Goal: Task Accomplishment & Management: Manage account settings

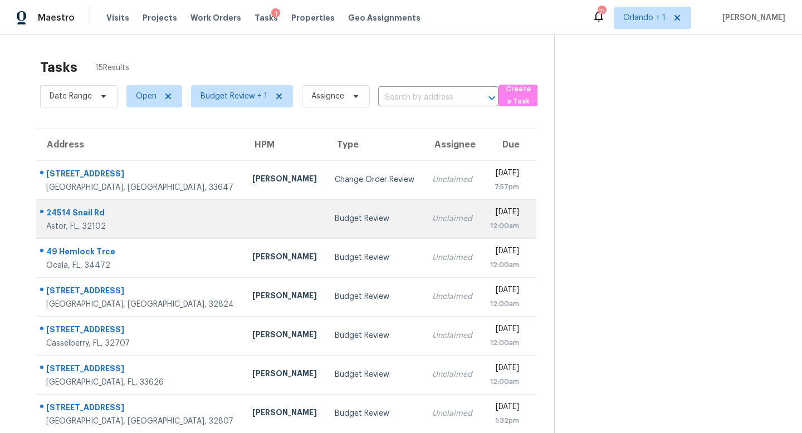
click at [423, 225] on td "Unclaimed" at bounding box center [452, 218] width 58 height 39
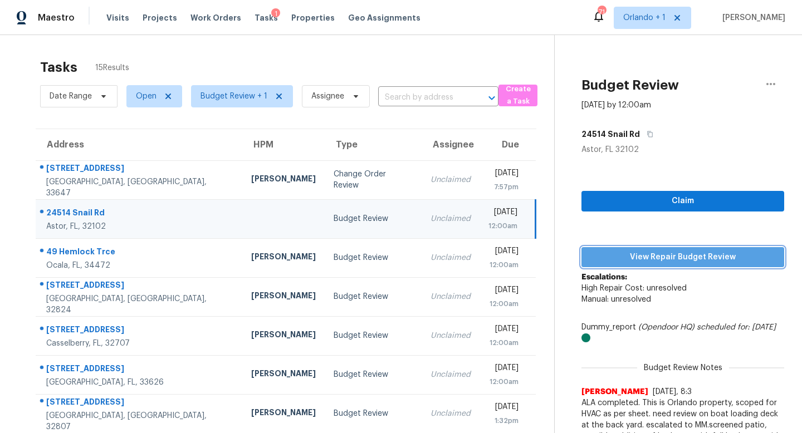
click at [680, 257] on span "View Repair Budget Review" at bounding box center [683, 258] width 185 height 14
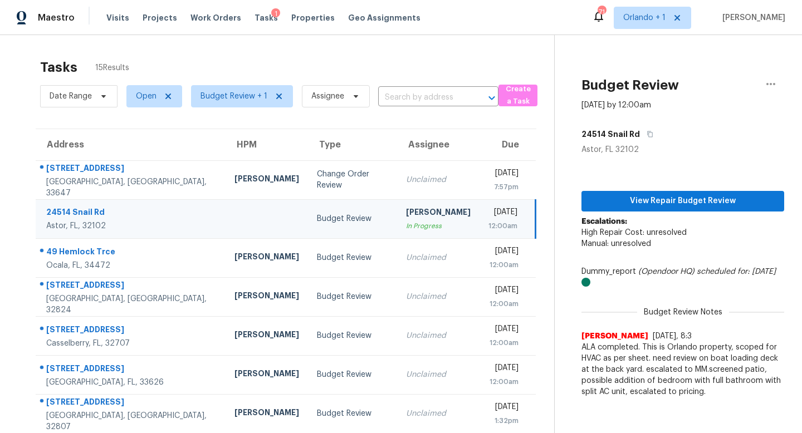
click at [322, 215] on div "Budget Review" at bounding box center [352, 218] width 71 height 11
click at [700, 202] on span "View Repair Budget Review" at bounding box center [683, 201] width 185 height 14
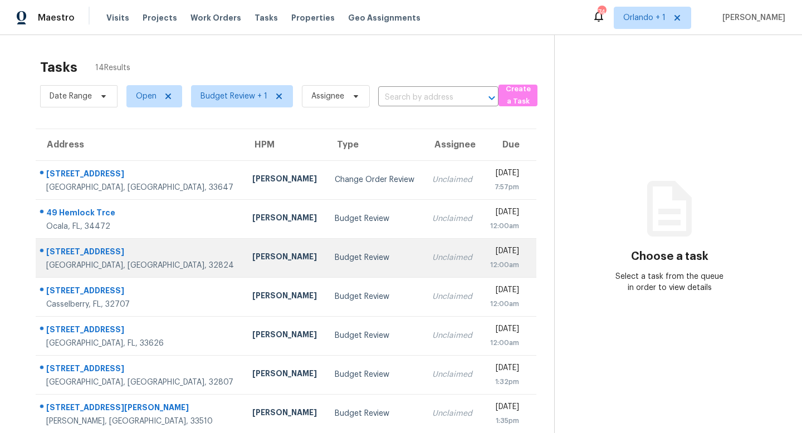
scroll to position [147, 0]
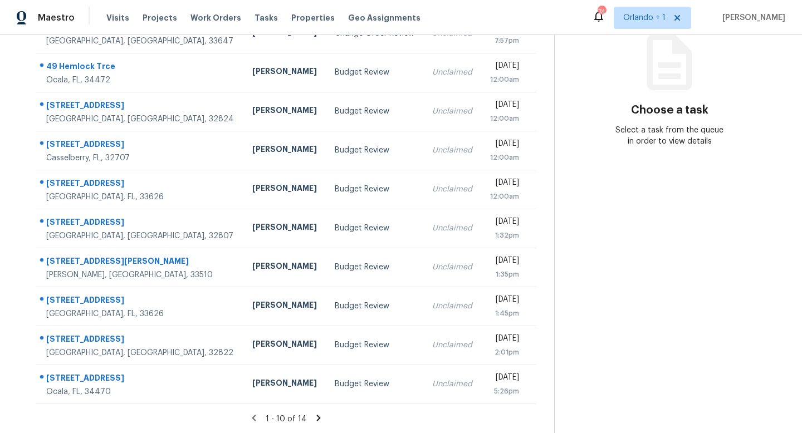
click at [316, 420] on icon at bounding box center [318, 418] width 4 height 6
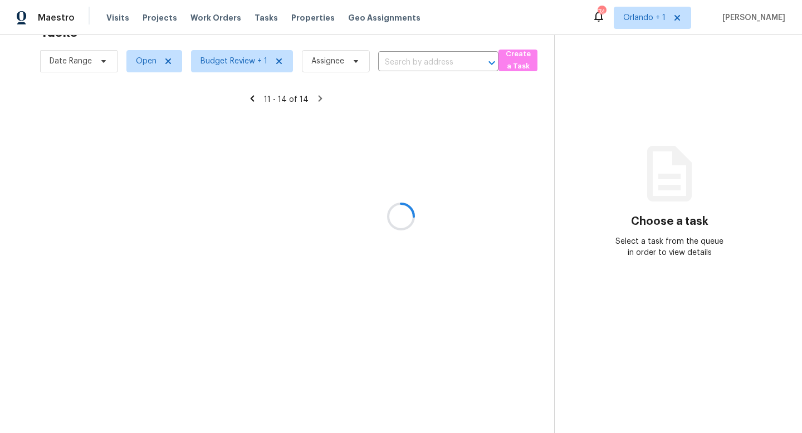
scroll to position [35, 0]
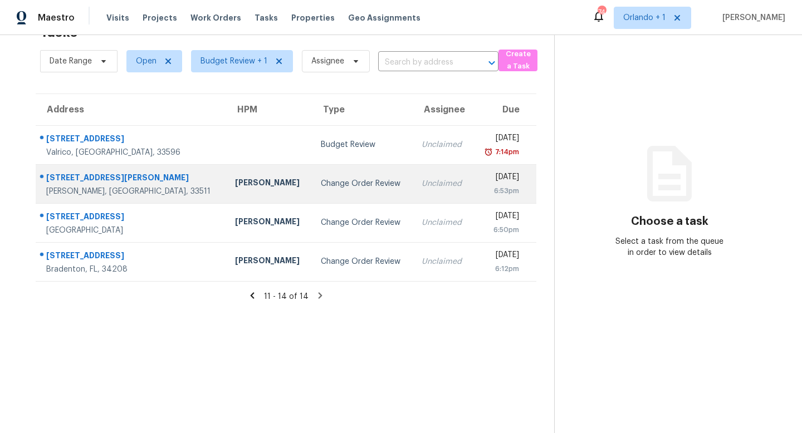
click at [321, 187] on div "Change Order Review" at bounding box center [363, 183] width 84 height 11
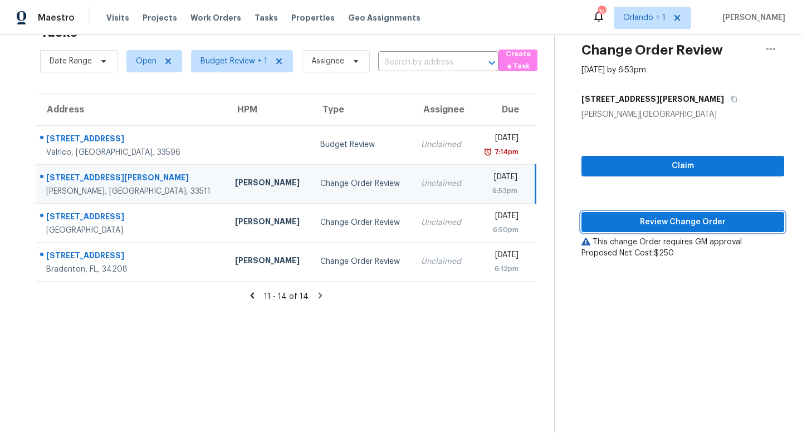
click at [673, 219] on span "Review Change Order" at bounding box center [683, 223] width 185 height 14
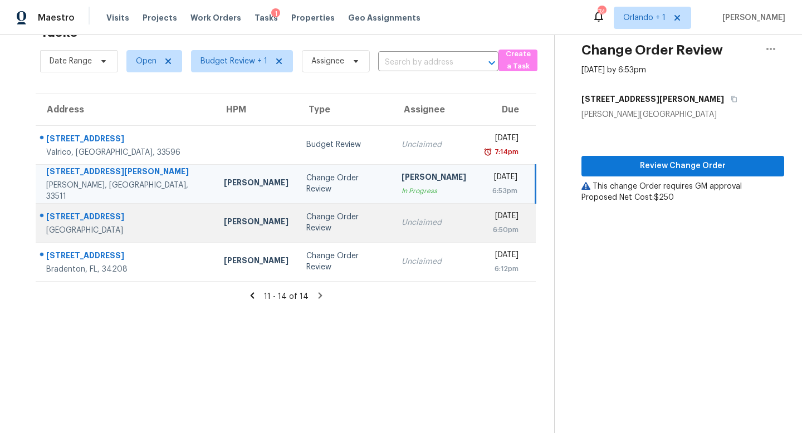
click at [402, 222] on div "Unclaimed" at bounding box center [434, 222] width 65 height 11
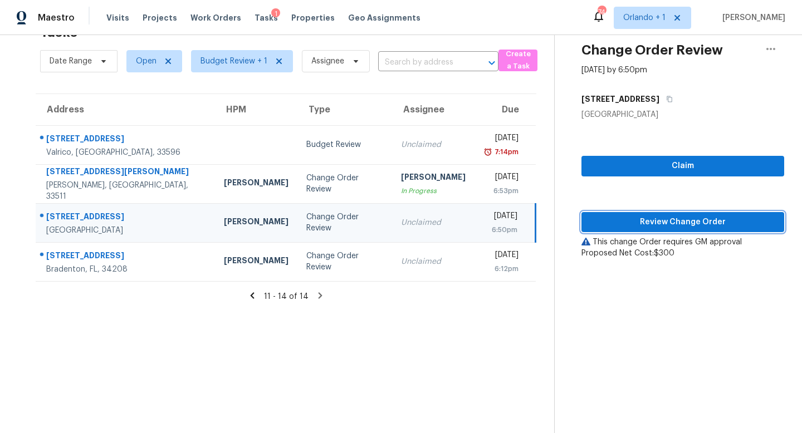
click at [684, 221] on span "Review Change Order" at bounding box center [683, 223] width 185 height 14
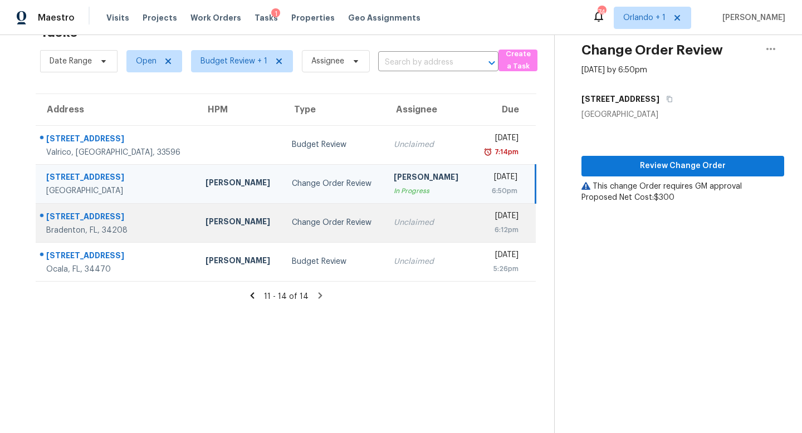
click at [394, 222] on div "Unclaimed" at bounding box center [428, 222] width 69 height 11
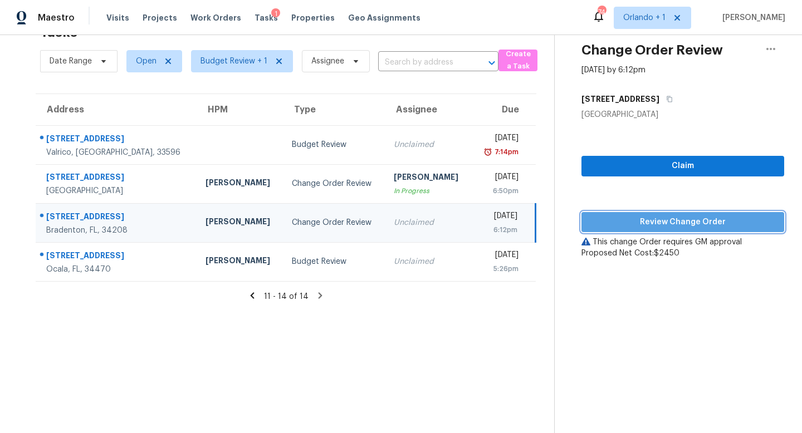
click at [696, 219] on span "Review Change Order" at bounding box center [683, 223] width 185 height 14
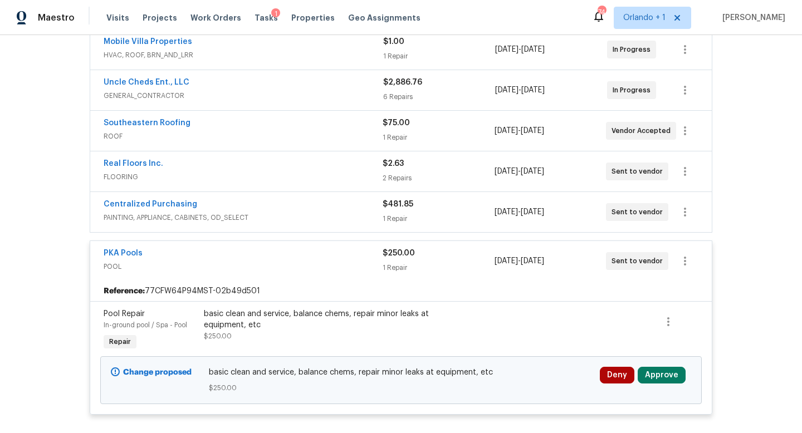
scroll to position [266, 0]
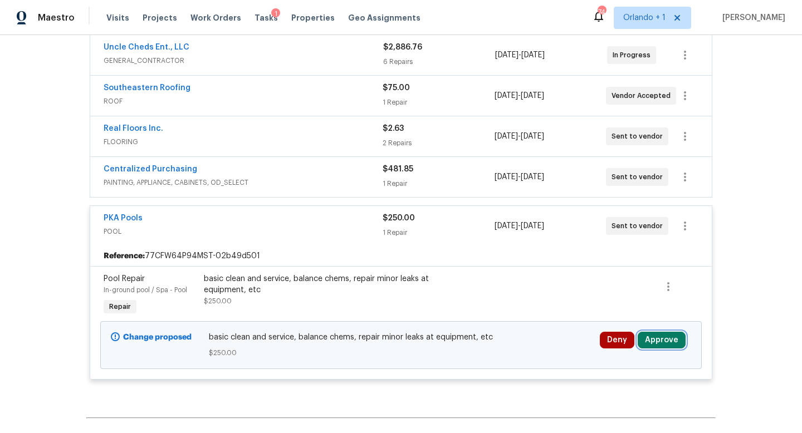
click at [666, 332] on button "Approve" at bounding box center [662, 340] width 48 height 17
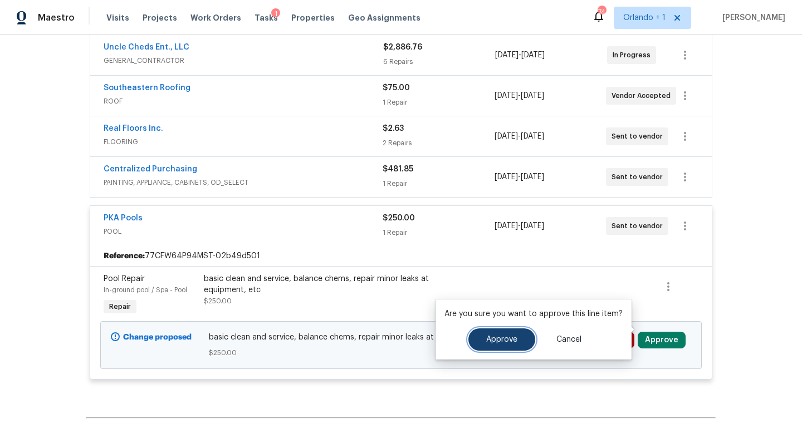
click at [510, 338] on span "Approve" at bounding box center [501, 340] width 31 height 8
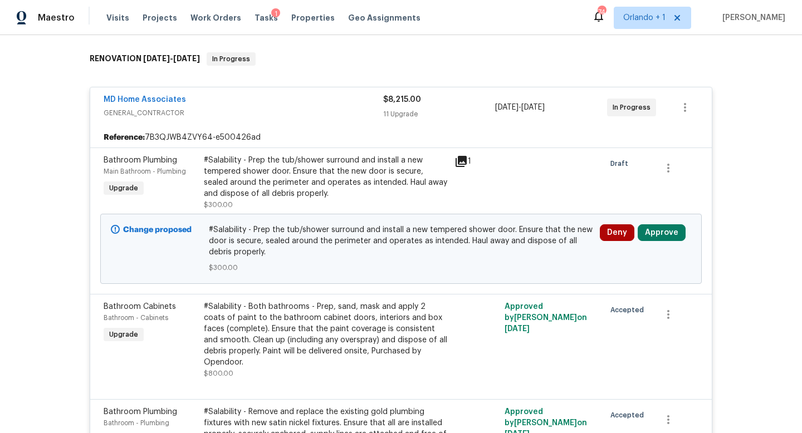
scroll to position [173, 0]
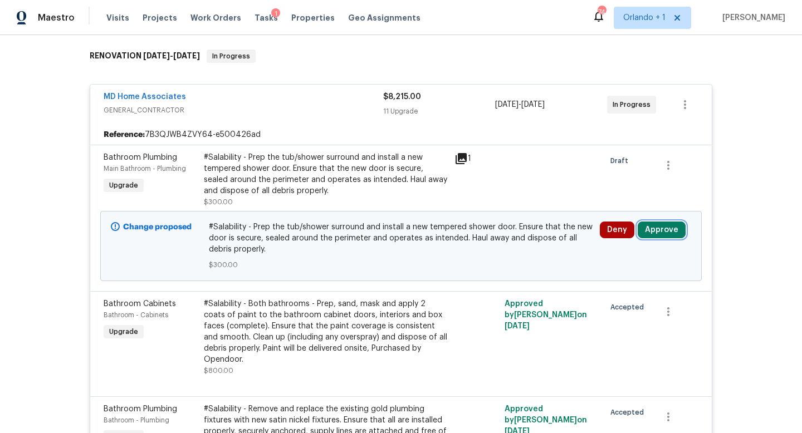
click at [659, 230] on button "Approve" at bounding box center [662, 230] width 48 height 17
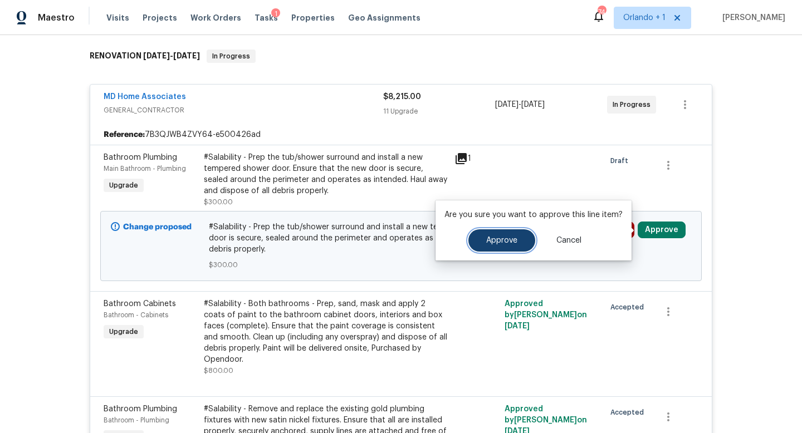
click at [510, 237] on span "Approve" at bounding box center [501, 241] width 31 height 8
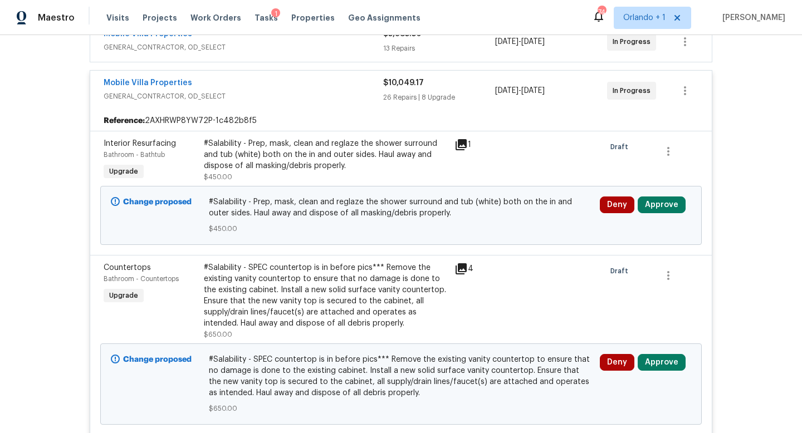
scroll to position [292, 0]
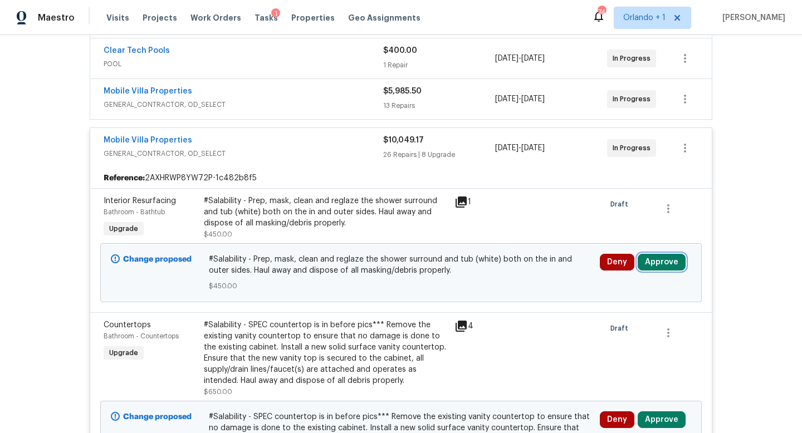
click at [665, 261] on button "Approve" at bounding box center [662, 262] width 48 height 17
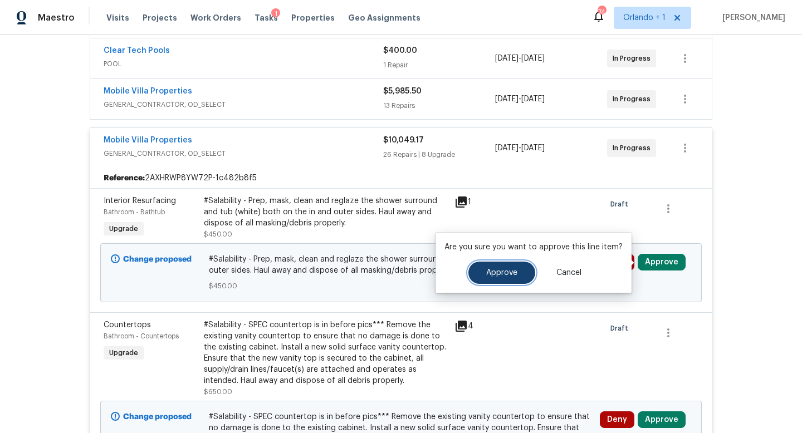
click at [509, 268] on button "Approve" at bounding box center [502, 273] width 67 height 22
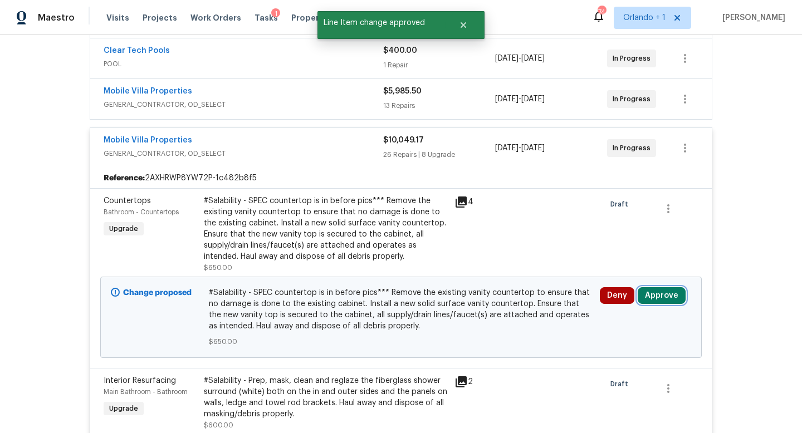
click at [659, 301] on button "Approve" at bounding box center [662, 295] width 48 height 17
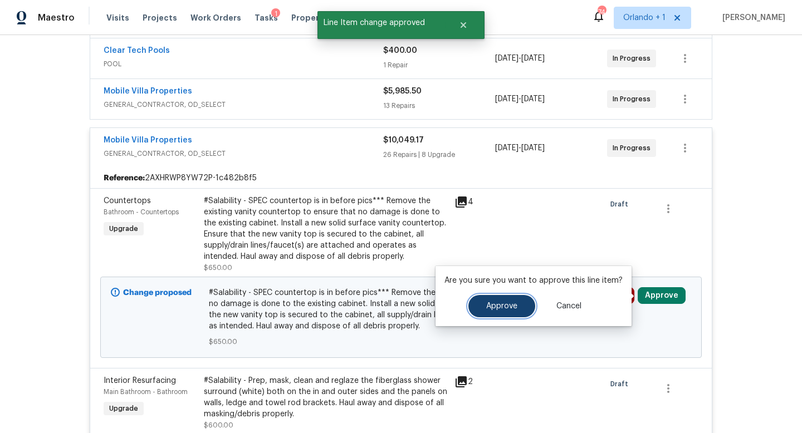
click at [510, 308] on span "Approve" at bounding box center [501, 307] width 31 height 8
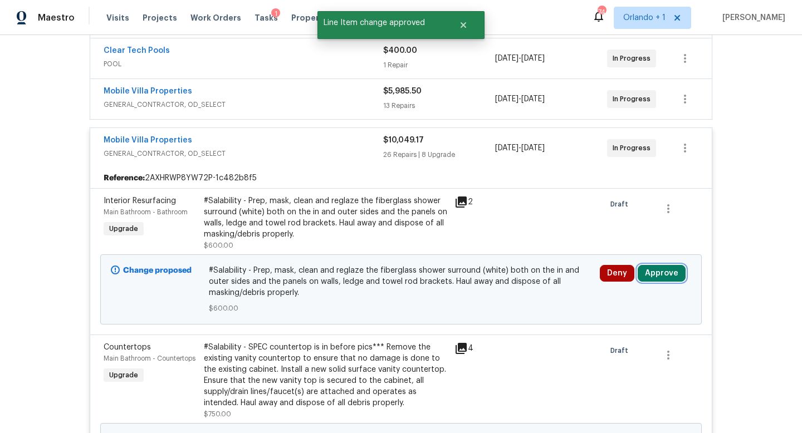
click at [657, 271] on button "Approve" at bounding box center [662, 273] width 48 height 17
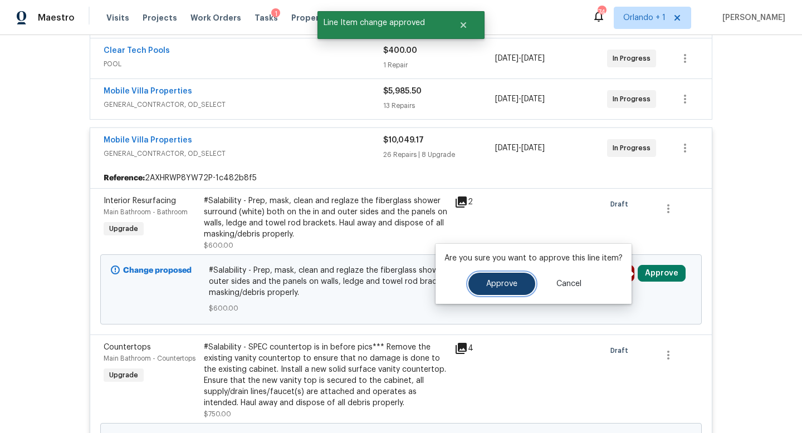
click at [505, 285] on span "Approve" at bounding box center [501, 284] width 31 height 8
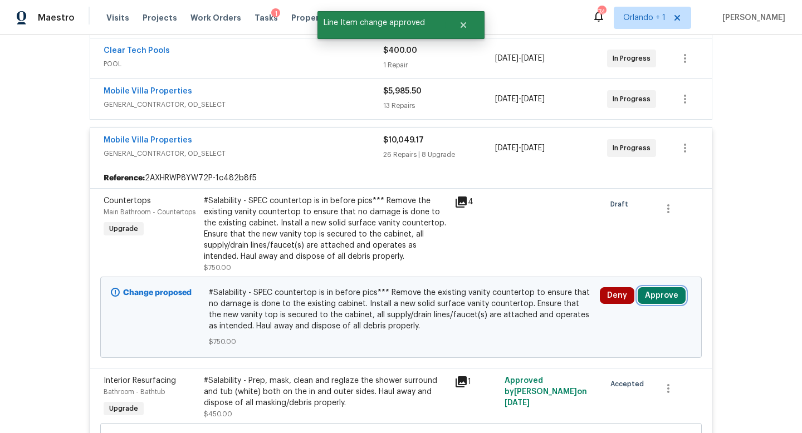
click at [659, 295] on button "Approve" at bounding box center [662, 295] width 48 height 17
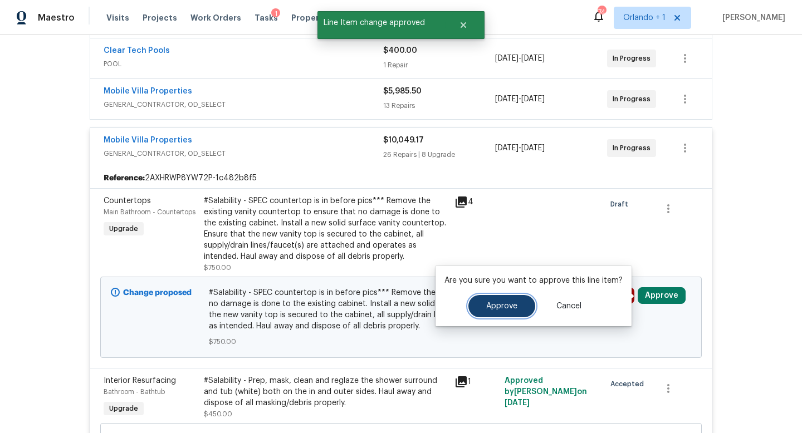
click at [501, 304] on span "Approve" at bounding box center [501, 307] width 31 height 8
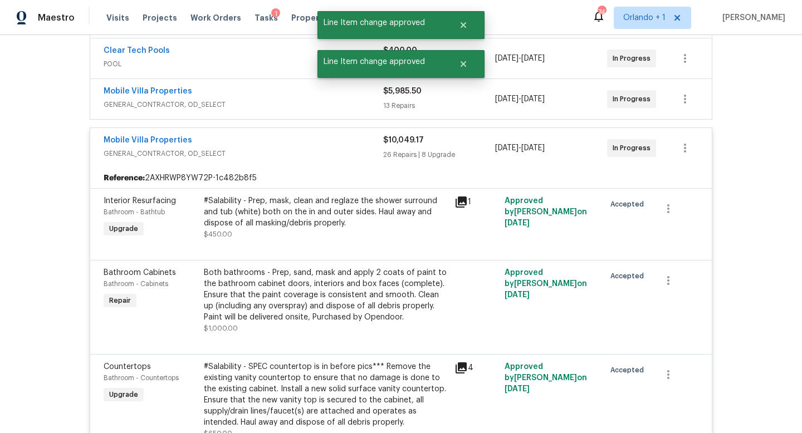
click at [294, 148] on span "GENERAL_CONTRACTOR, OD_SELECT" at bounding box center [244, 153] width 280 height 11
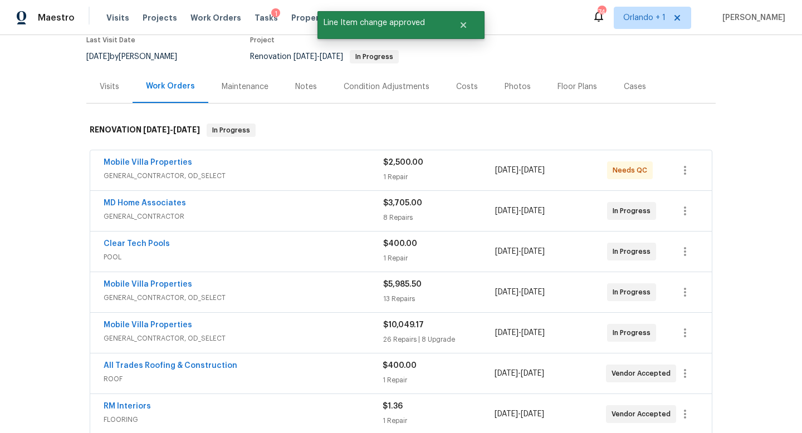
scroll to position [0, 0]
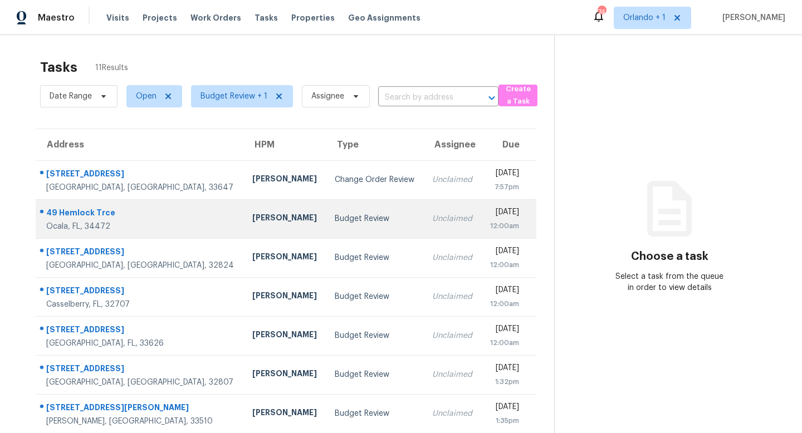
click at [423, 230] on td "Unclaimed" at bounding box center [452, 218] width 58 height 39
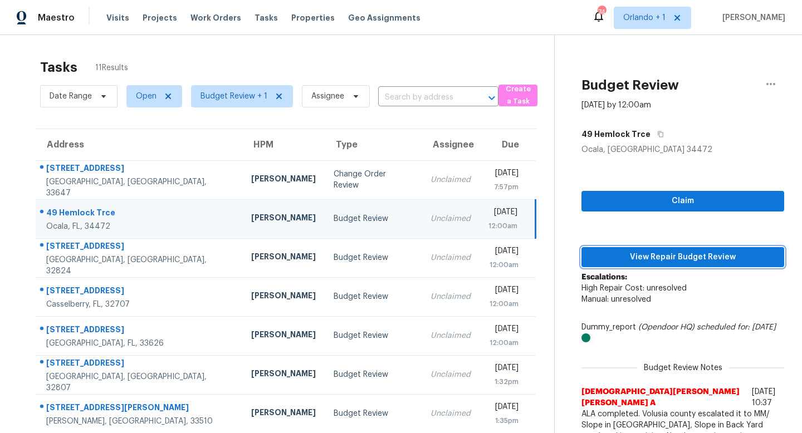
click at [641, 256] on span "View Repair Budget Review" at bounding box center [683, 258] width 185 height 14
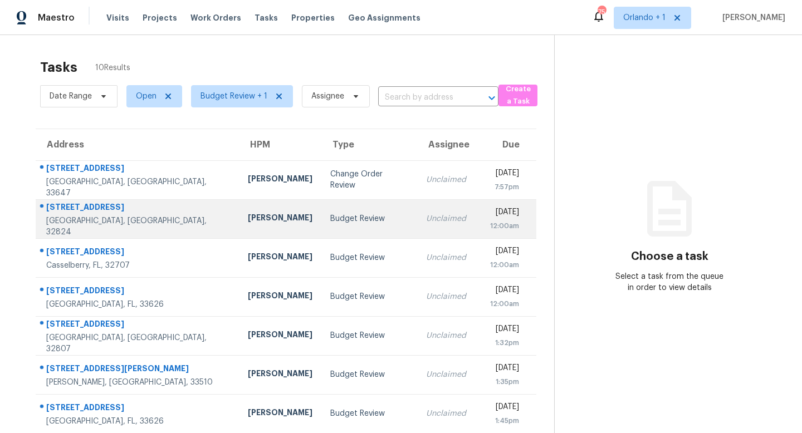
click at [354, 223] on td "Budget Review" at bounding box center [369, 218] width 96 height 39
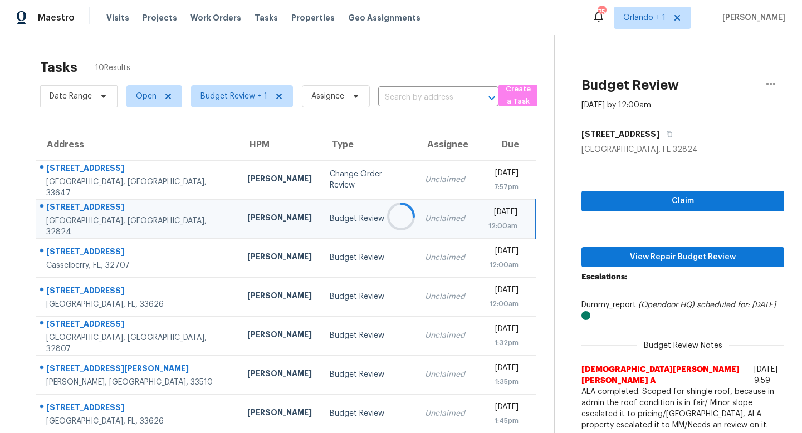
click at [667, 257] on div at bounding box center [401, 216] width 802 height 433
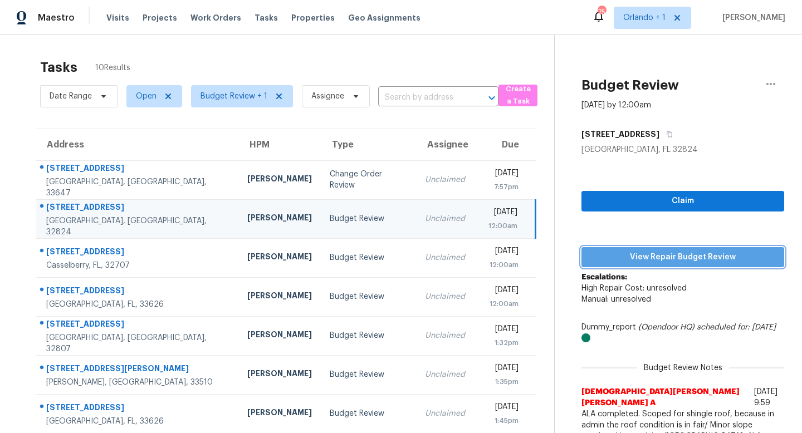
click at [667, 257] on span "View Repair Budget Review" at bounding box center [683, 258] width 185 height 14
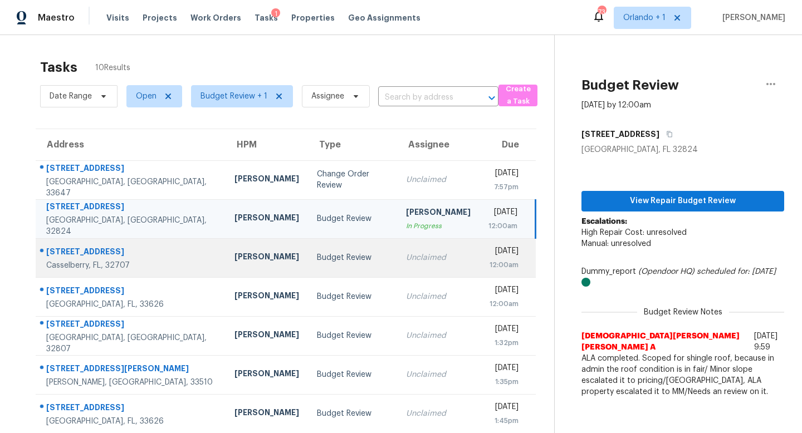
click at [406, 259] on div "Unclaimed" at bounding box center [438, 257] width 65 height 11
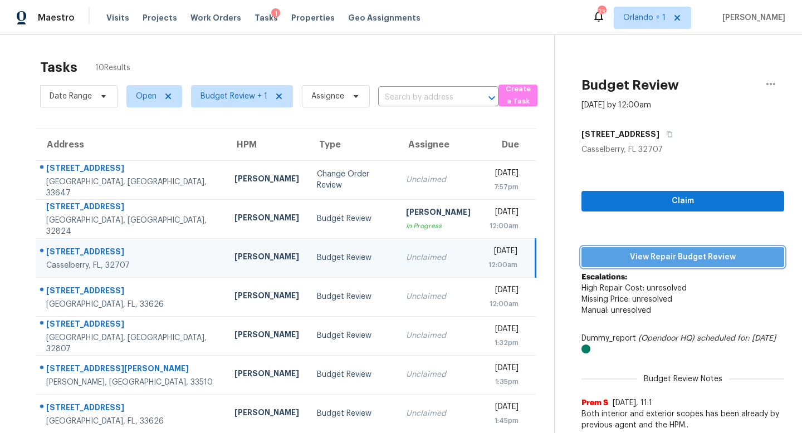
click at [653, 255] on span "View Repair Budget Review" at bounding box center [683, 258] width 185 height 14
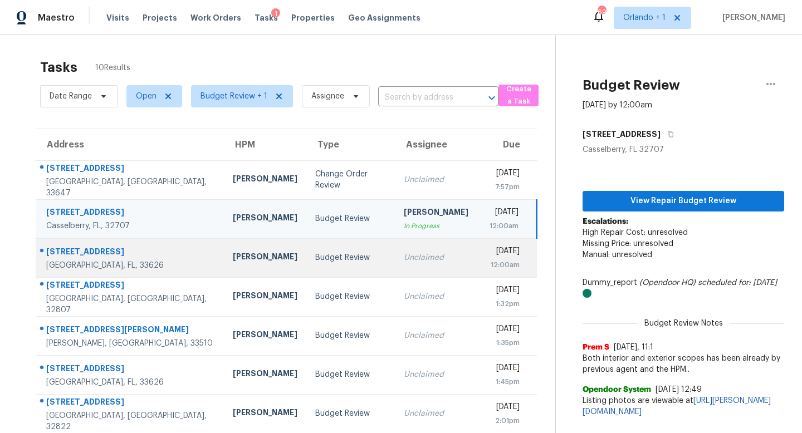
click at [395, 261] on td "Unclaimed" at bounding box center [436, 257] width 82 height 39
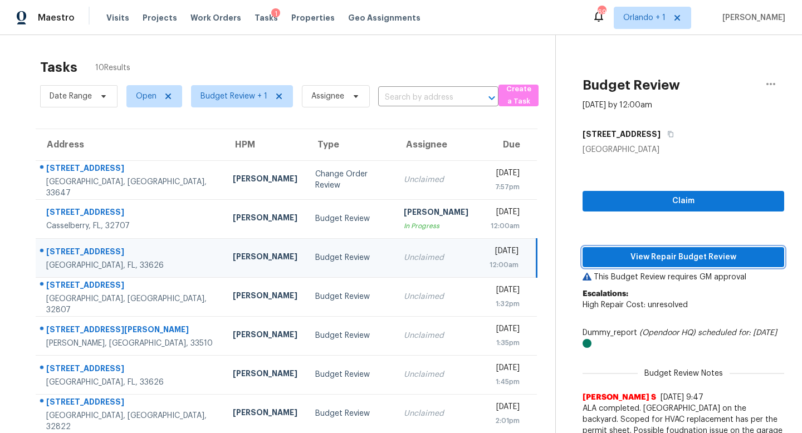
click at [656, 256] on span "View Repair Budget Review" at bounding box center [684, 258] width 184 height 14
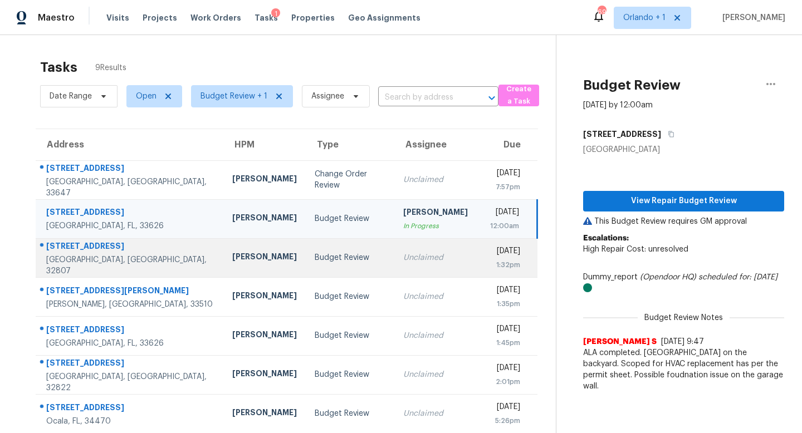
click at [403, 259] on div "Unclaimed" at bounding box center [435, 257] width 65 height 11
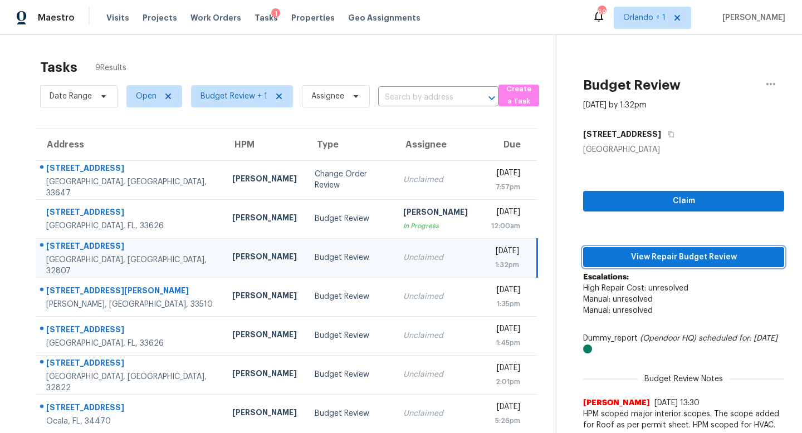
click at [667, 263] on span "View Repair Budget Review" at bounding box center [683, 258] width 183 height 14
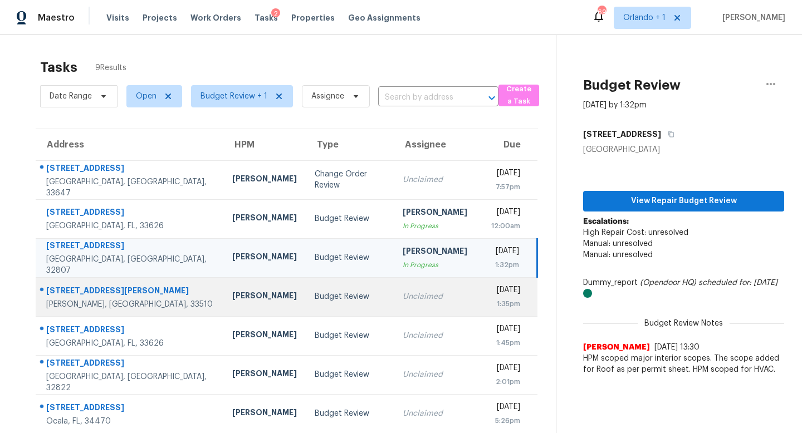
click at [403, 298] on div "Unclaimed" at bounding box center [435, 296] width 65 height 11
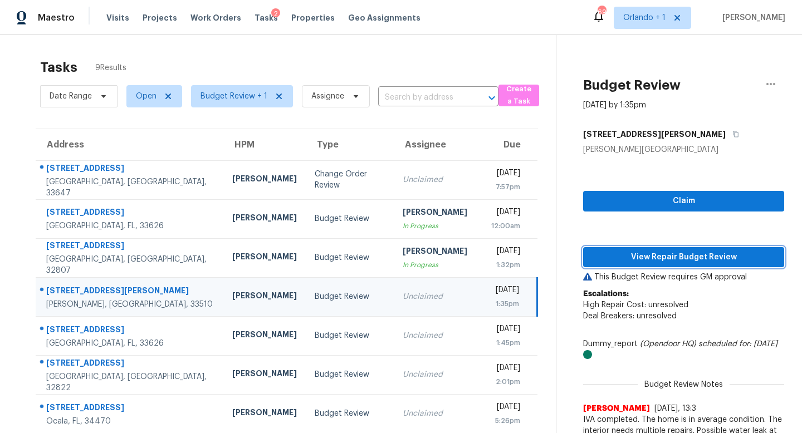
click at [665, 253] on span "View Repair Budget Review" at bounding box center [683, 258] width 183 height 14
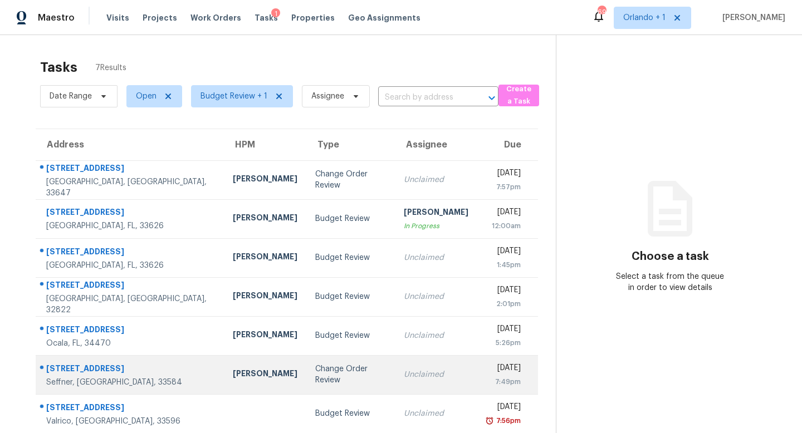
click at [404, 370] on div "Unclaimed" at bounding box center [436, 374] width 65 height 11
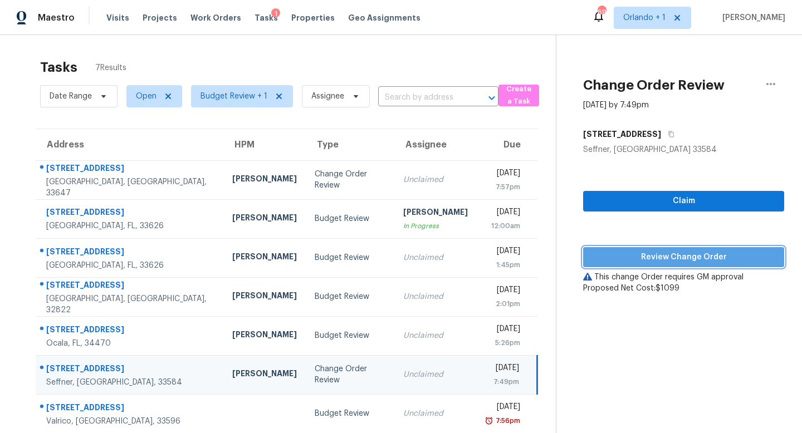
click at [681, 256] on span "Review Change Order" at bounding box center [683, 258] width 183 height 14
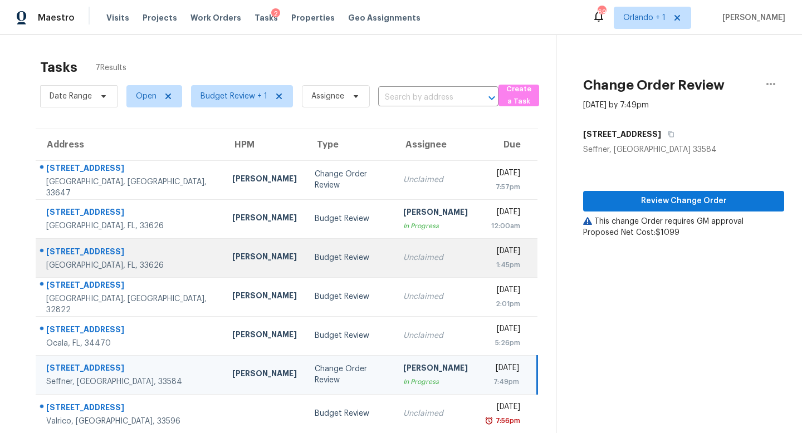
click at [403, 257] on div "Unclaimed" at bounding box center [435, 257] width 65 height 11
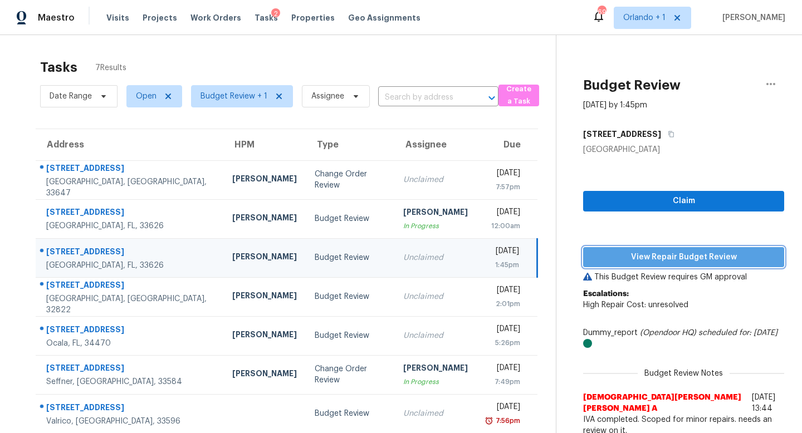
click at [664, 256] on span "View Repair Budget Review" at bounding box center [683, 258] width 183 height 14
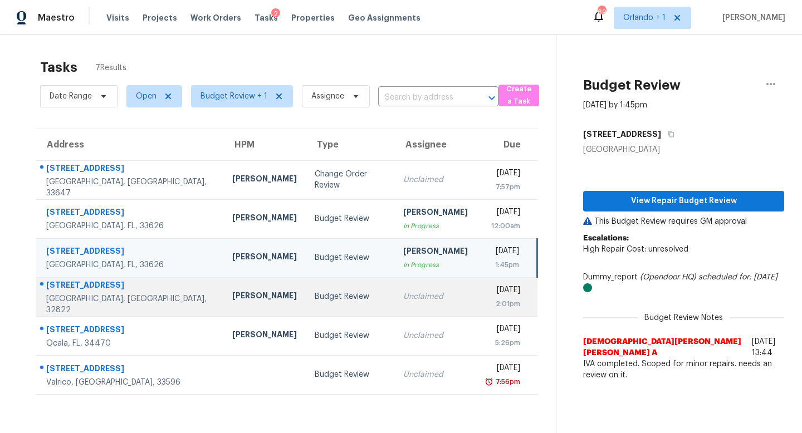
click at [403, 296] on div "Unclaimed" at bounding box center [435, 296] width 65 height 11
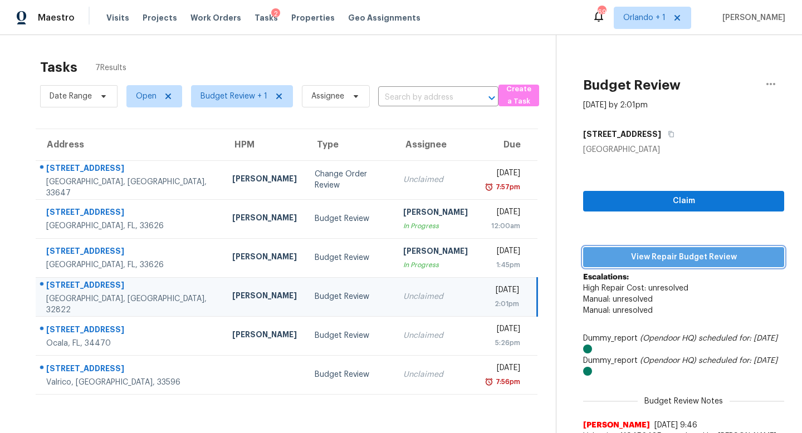
click at [666, 256] on span "View Repair Budget Review" at bounding box center [683, 258] width 183 height 14
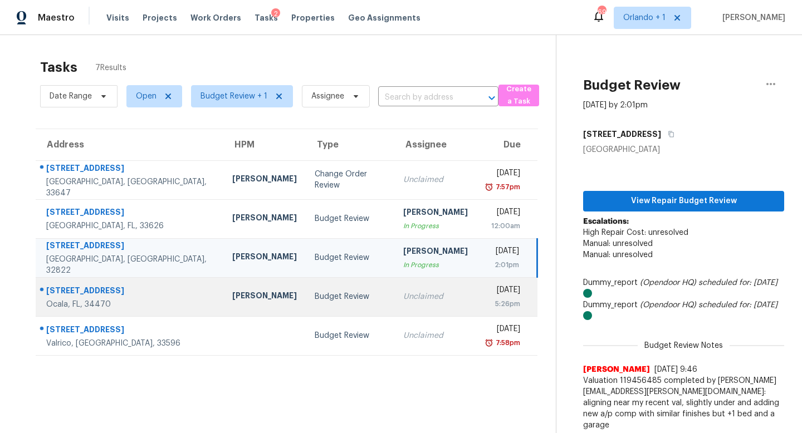
click at [414, 296] on td "Unclaimed" at bounding box center [435, 296] width 82 height 39
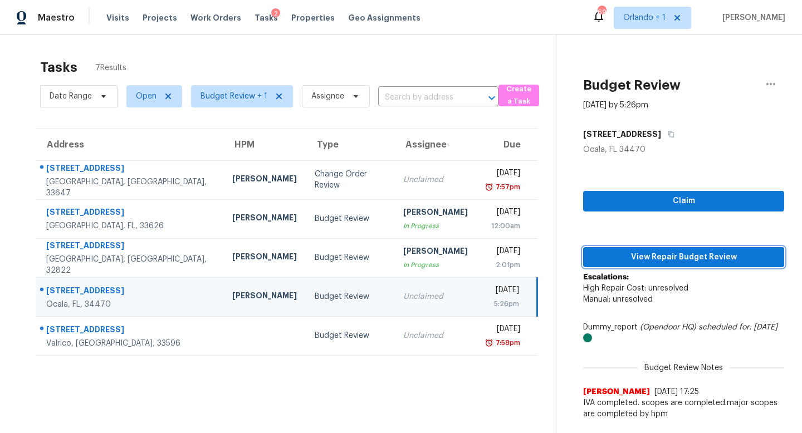
click at [689, 260] on span "View Repair Budget Review" at bounding box center [683, 258] width 183 height 14
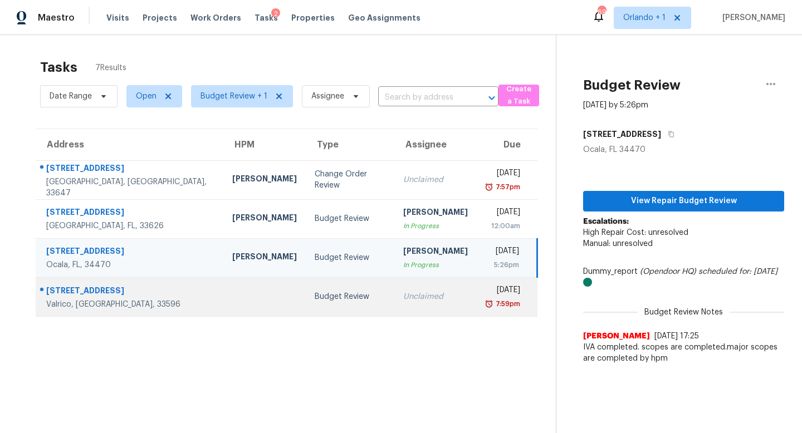
click at [403, 301] on div "Unclaimed" at bounding box center [435, 296] width 65 height 11
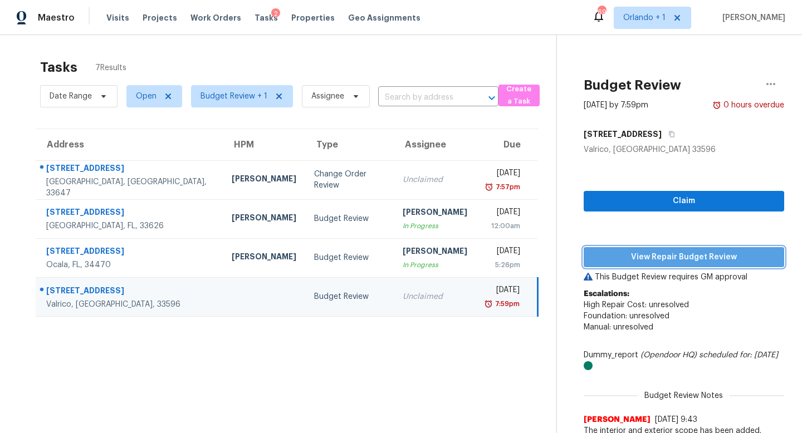
click at [694, 257] on span "View Repair Budget Review" at bounding box center [684, 258] width 183 height 14
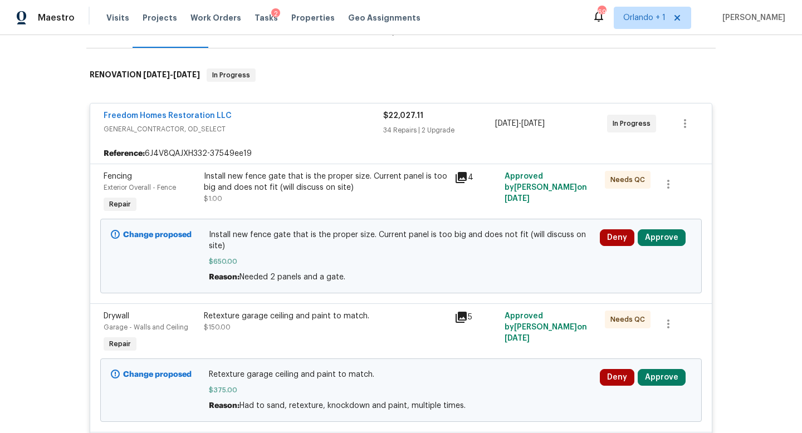
scroll to position [161, 0]
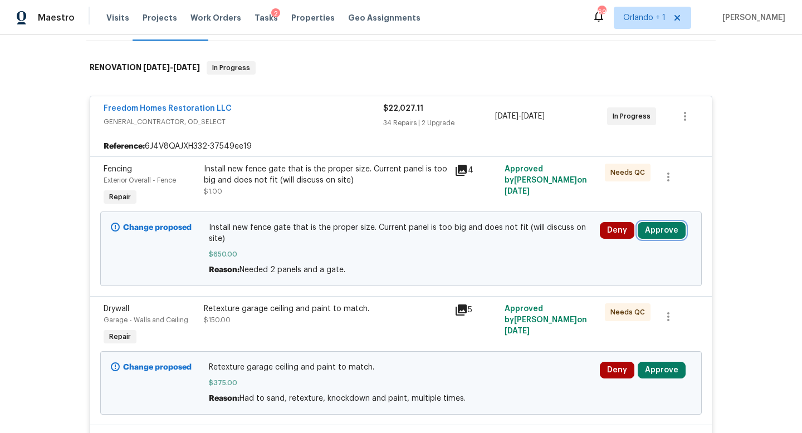
click at [662, 228] on button "Approve" at bounding box center [662, 230] width 48 height 17
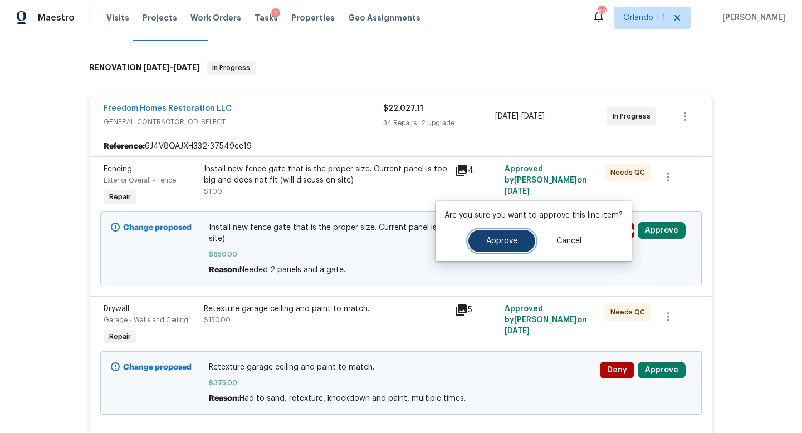
click at [498, 239] on span "Approve" at bounding box center [501, 241] width 31 height 8
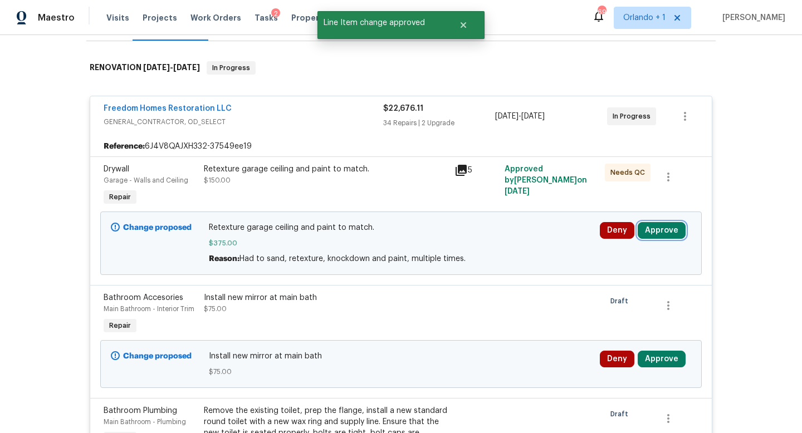
click at [669, 233] on button "Approve" at bounding box center [662, 230] width 48 height 17
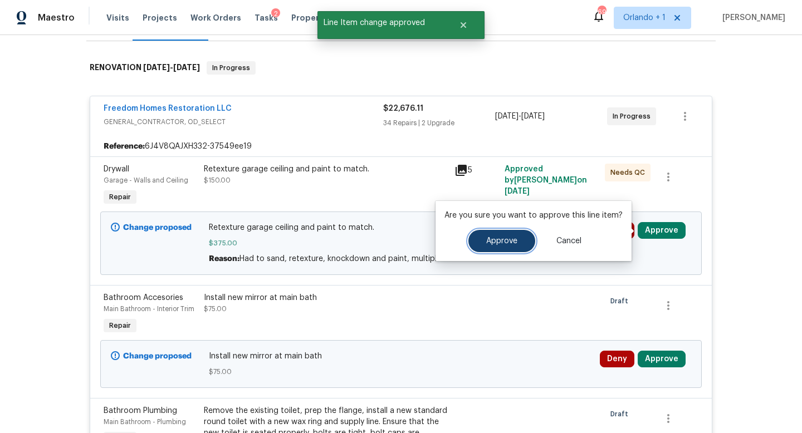
click at [509, 242] on span "Approve" at bounding box center [501, 241] width 31 height 8
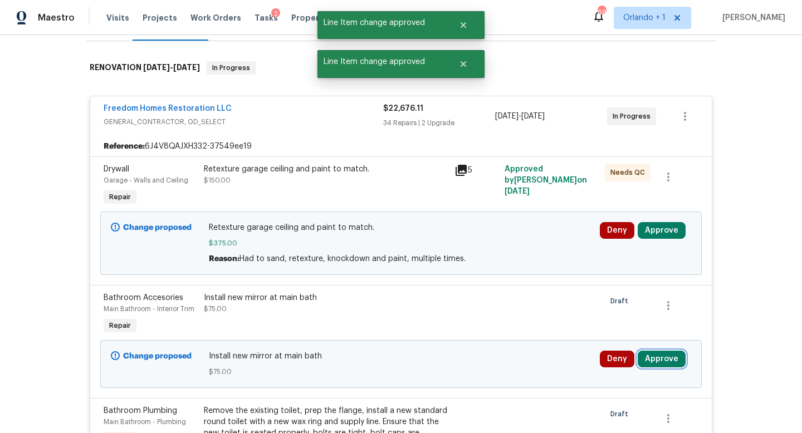
click at [660, 360] on button "Approve" at bounding box center [662, 359] width 48 height 17
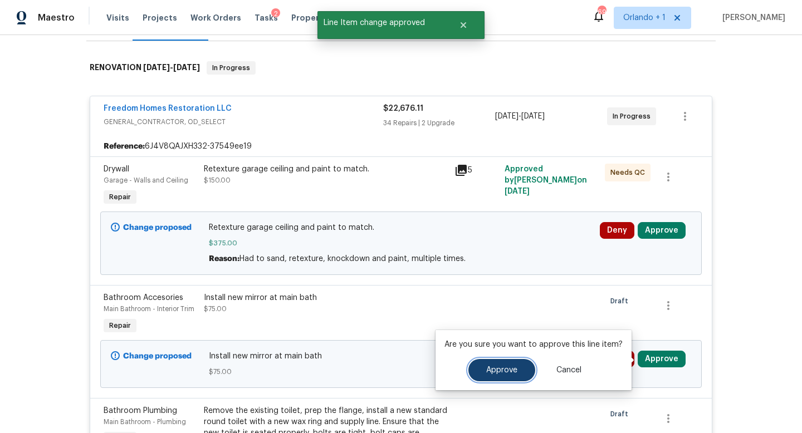
click at [496, 363] on button "Approve" at bounding box center [502, 370] width 67 height 22
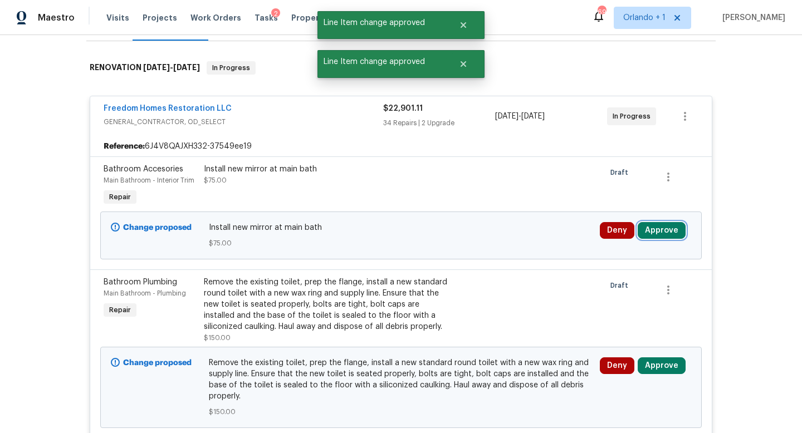
click at [657, 234] on button "Approve" at bounding box center [662, 230] width 48 height 17
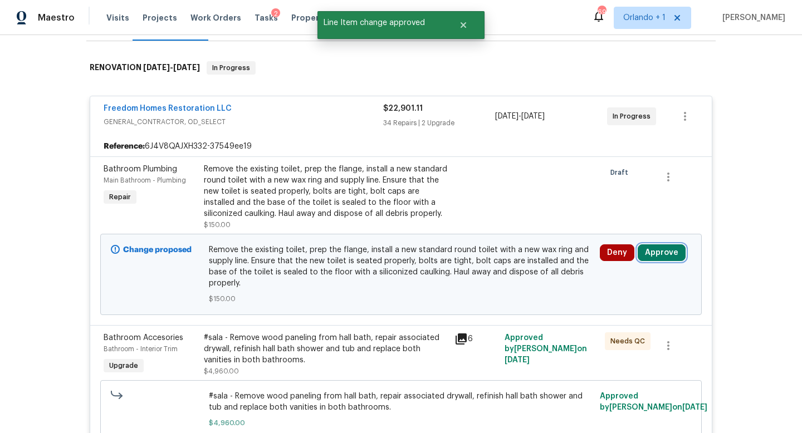
click at [661, 252] on button "Approve" at bounding box center [662, 253] width 48 height 17
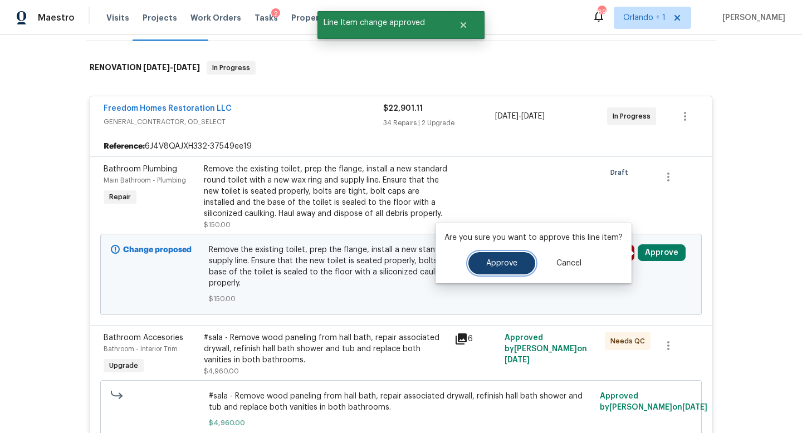
click at [497, 265] on span "Approve" at bounding box center [501, 264] width 31 height 8
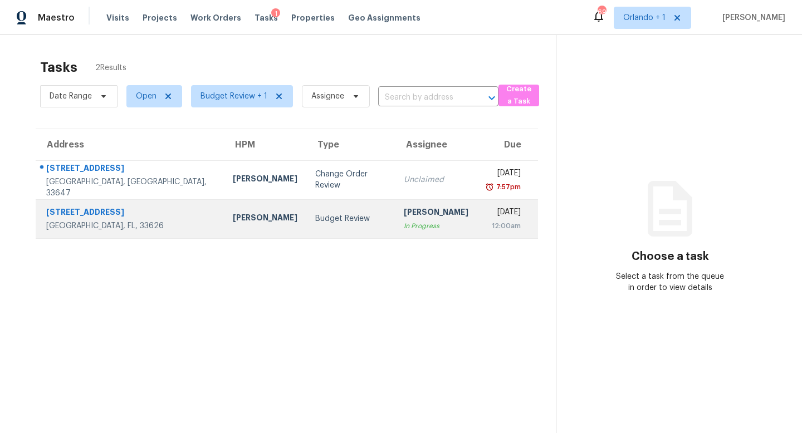
click at [315, 213] on div "Budget Review" at bounding box center [350, 218] width 71 height 11
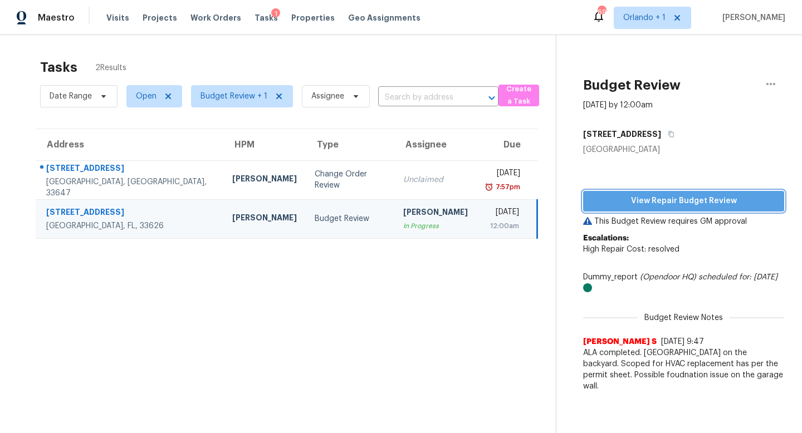
click at [648, 198] on span "View Repair Budget Review" at bounding box center [683, 201] width 183 height 14
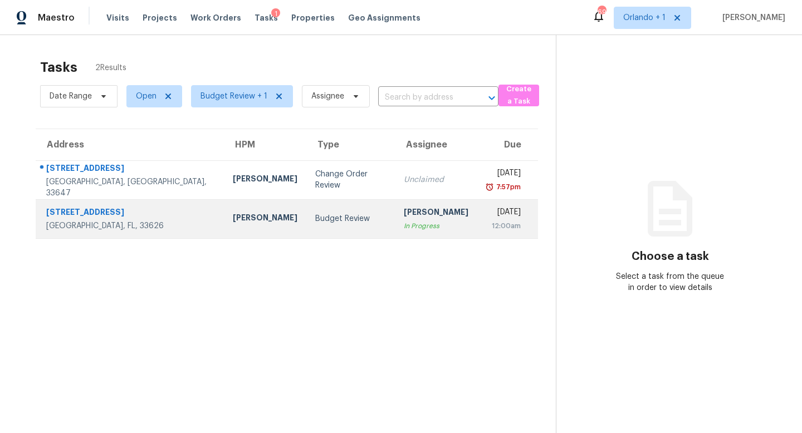
click at [486, 210] on div "[DATE]" at bounding box center [503, 214] width 35 height 14
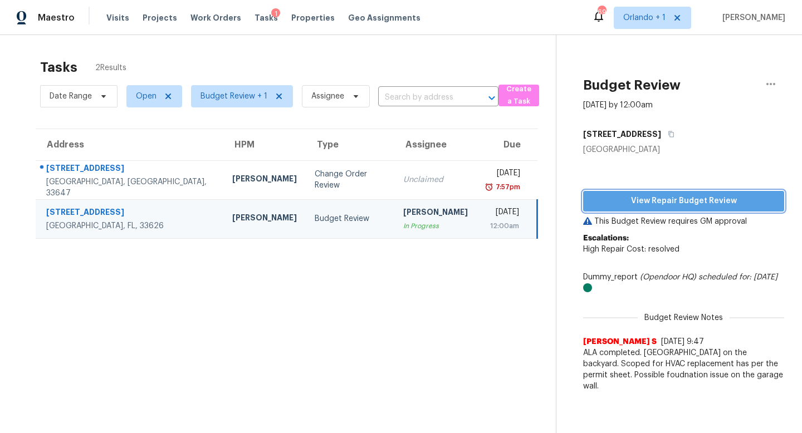
click at [673, 197] on span "View Repair Budget Review" at bounding box center [683, 201] width 183 height 14
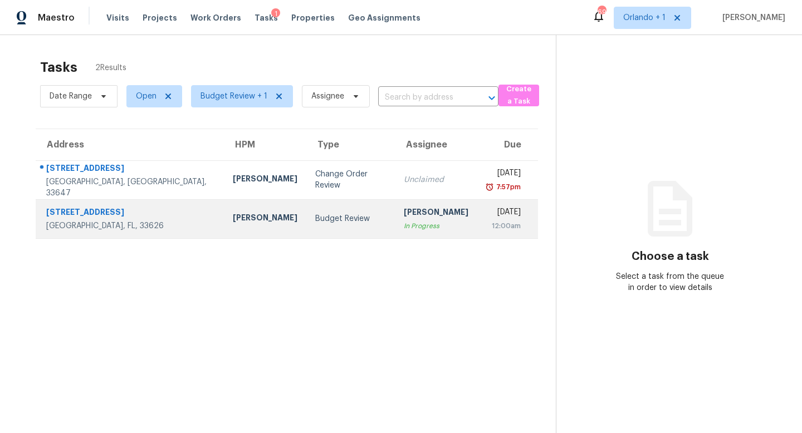
click at [409, 228] on div "In Progress" at bounding box center [436, 226] width 65 height 11
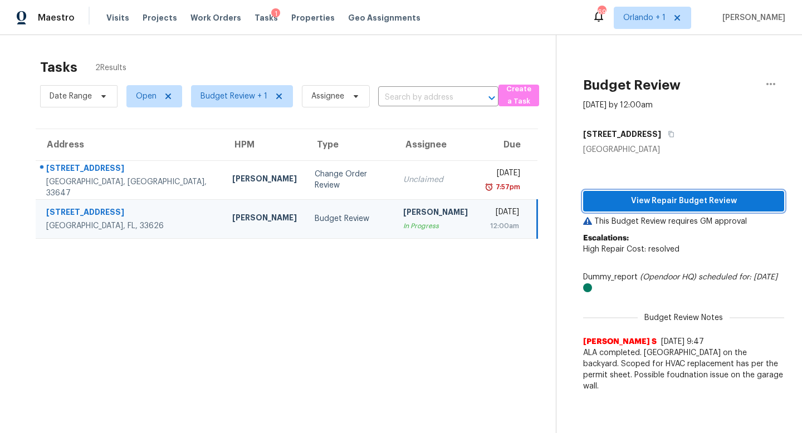
click at [678, 198] on span "View Repair Budget Review" at bounding box center [683, 201] width 183 height 14
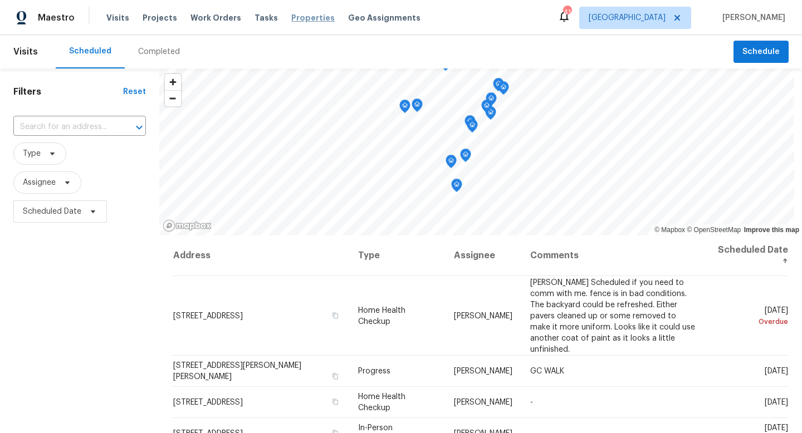
click at [307, 16] on span "Properties" at bounding box center [312, 17] width 43 height 11
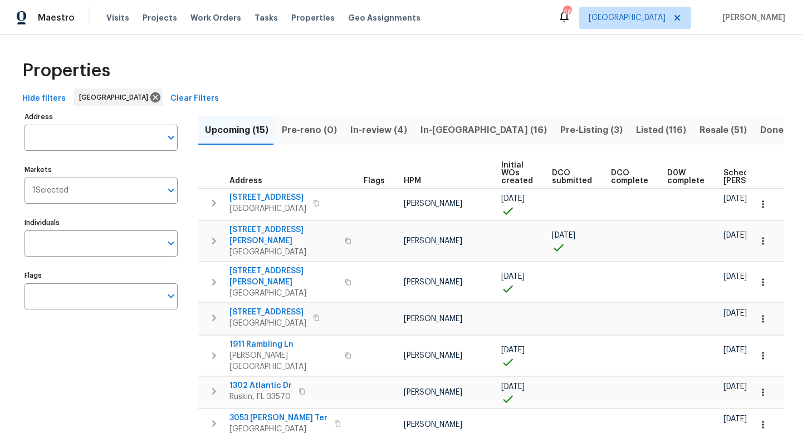
click at [560, 129] on span "Pre-Listing (3)" at bounding box center [591, 131] width 62 height 16
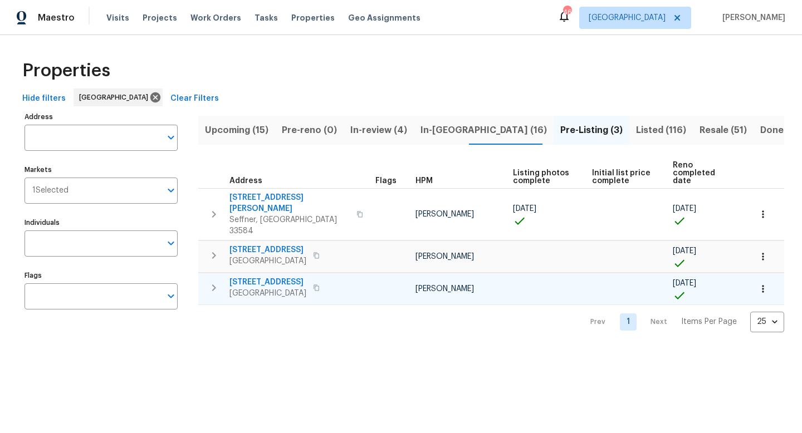
click at [220, 281] on icon "button" at bounding box center [213, 287] width 13 height 13
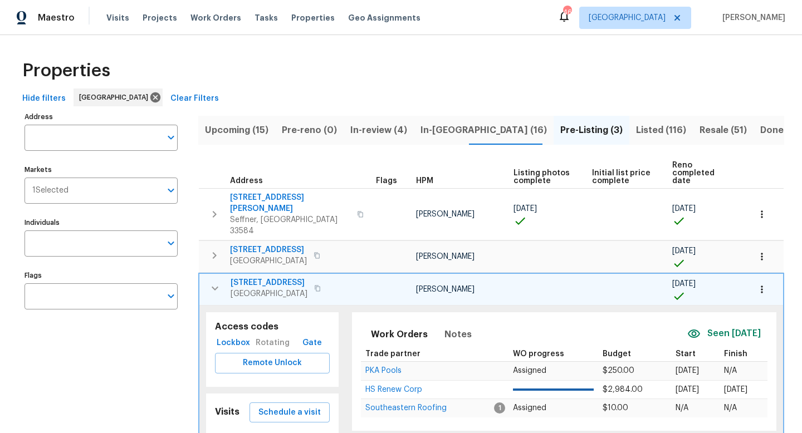
click at [257, 277] on span "[STREET_ADDRESS]" at bounding box center [269, 282] width 77 height 11
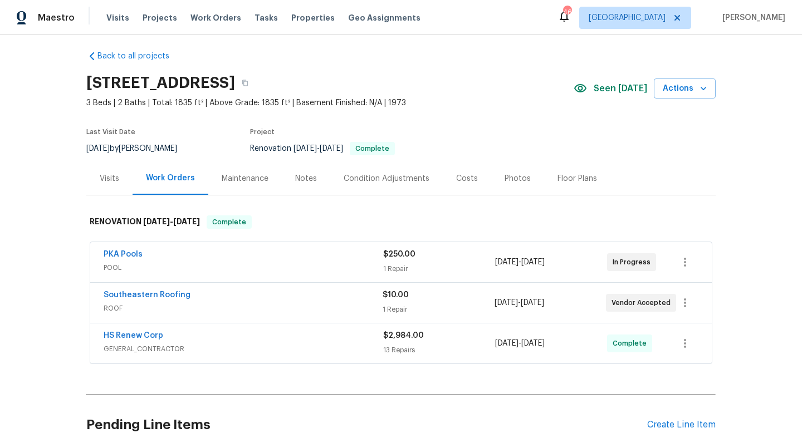
scroll to position [4, 0]
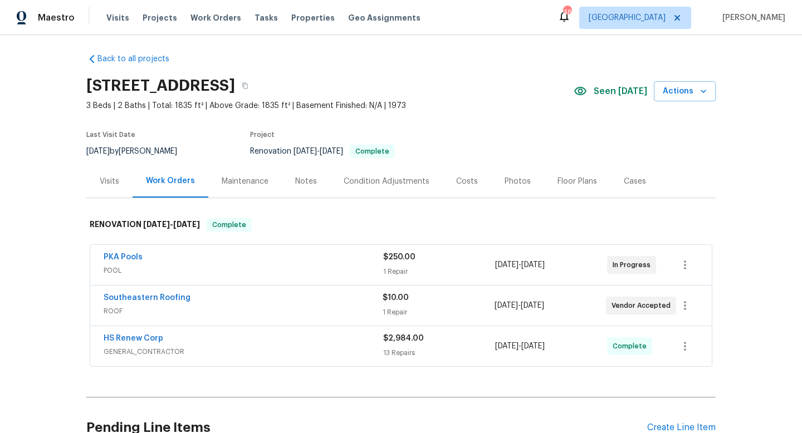
click at [216, 300] on div "Southeastern Roofing" at bounding box center [243, 298] width 279 height 13
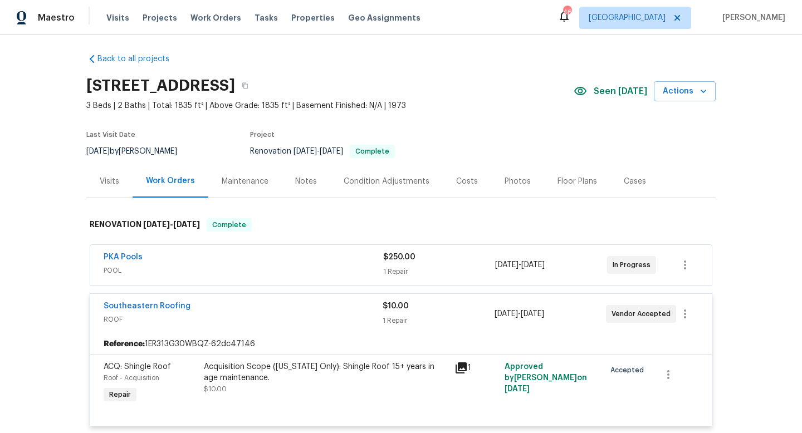
click at [148, 301] on span "Southeastern Roofing" at bounding box center [147, 306] width 87 height 11
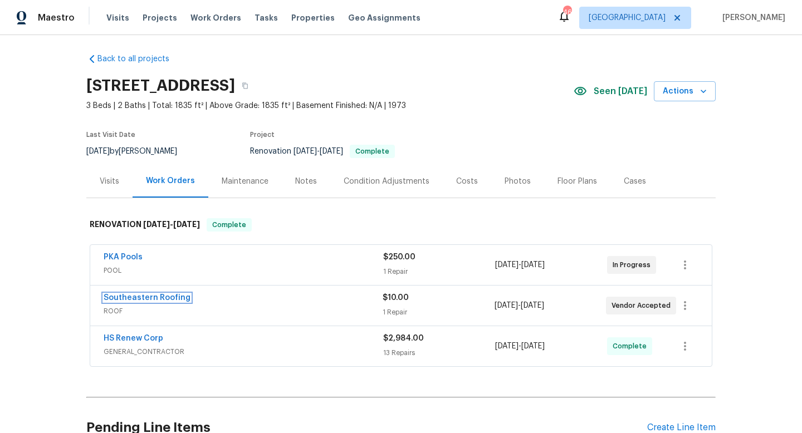
click at [148, 301] on link "Southeastern Roofing" at bounding box center [147, 298] width 87 height 8
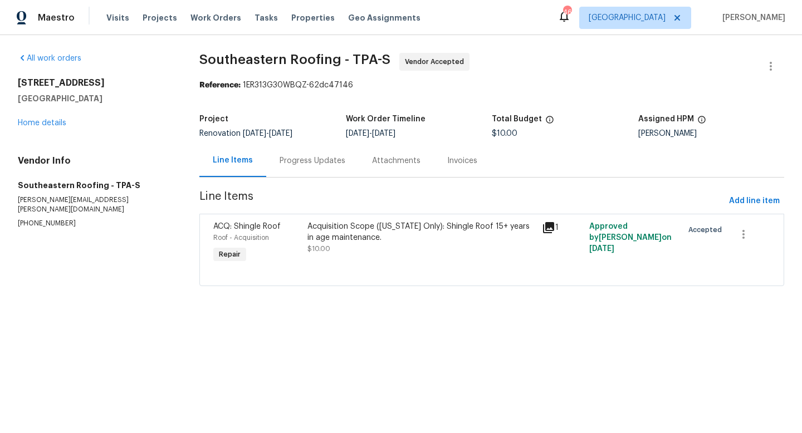
click at [311, 160] on div "Progress Updates" at bounding box center [313, 160] width 66 height 11
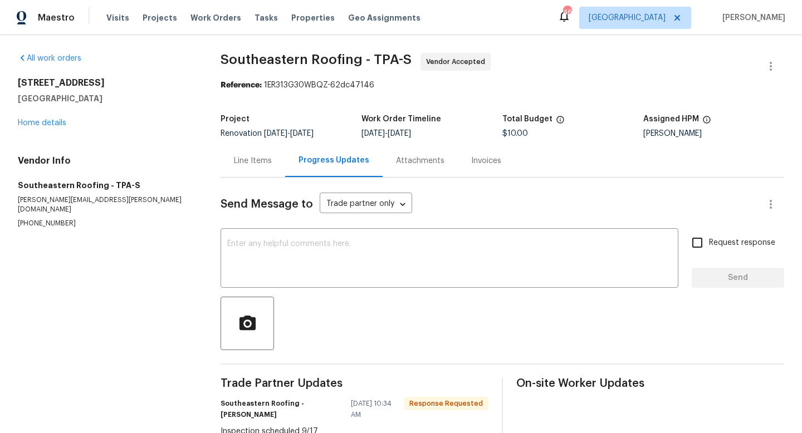
scroll to position [35, 0]
